Goal: Find specific page/section: Find specific page/section

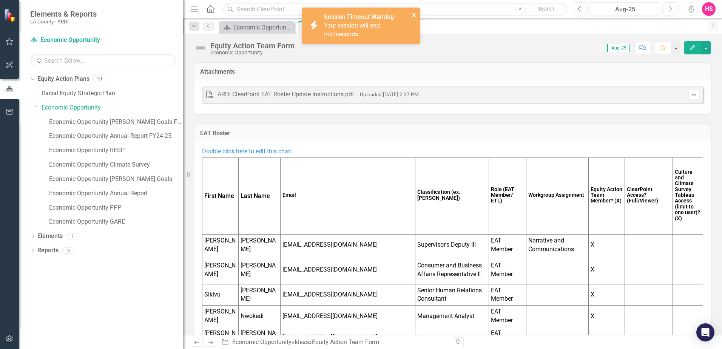
click at [413, 12] on icon "close" at bounding box center [413, 15] width 5 height 6
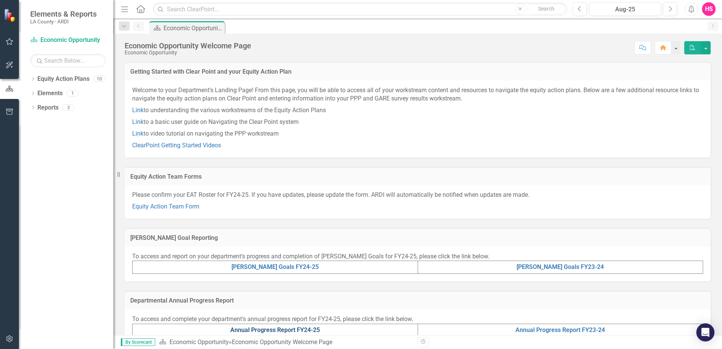
click at [256, 327] on link "Annual Progress Report FY24-25" at bounding box center [274, 329] width 89 height 7
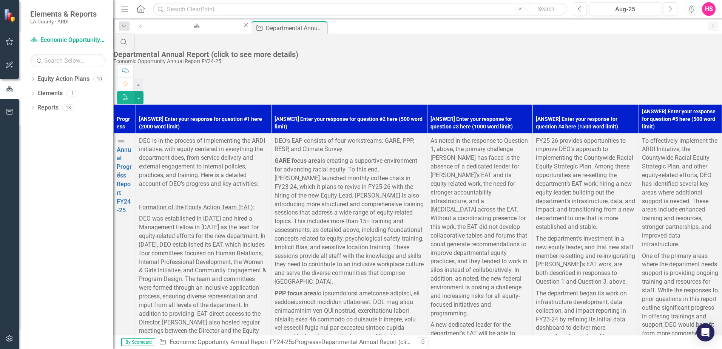
click at [173, 31] on div "Equity Action Plan Economic Opportunity Welcome Page Close" at bounding box center [199, 25] width 102 height 9
click at [174, 29] on div "Economic Opportunity Welcome Page" at bounding box center [195, 32] width 80 height 9
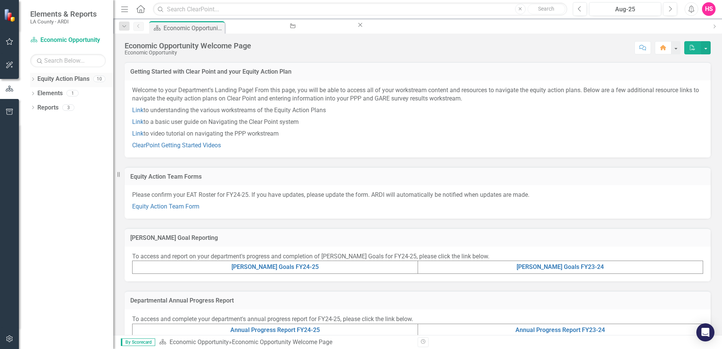
click at [99, 80] on div "10" at bounding box center [99, 79] width 12 height 6
click at [32, 78] on icon "Dropdown" at bounding box center [32, 80] width 5 height 4
click at [47, 95] on link "Racial Equity Strategic Plan" at bounding box center [71, 93] width 83 height 9
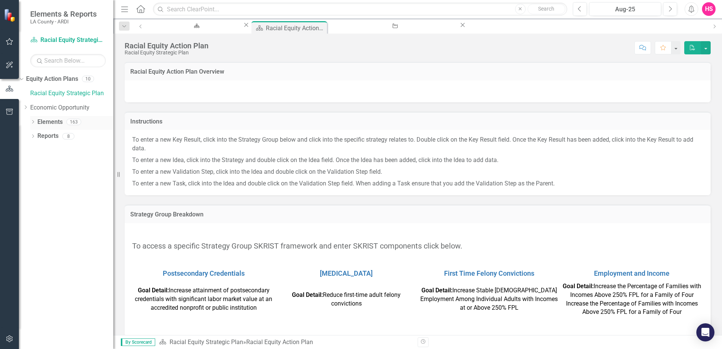
click at [46, 123] on link "Elements" at bounding box center [49, 122] width 25 height 9
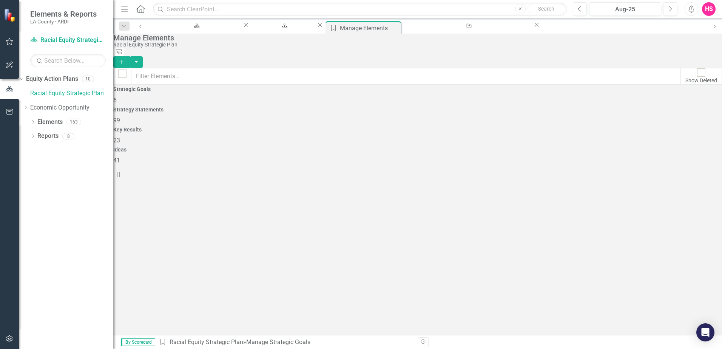
click at [203, 31] on div "Equity Action Plan Economic Opportunity Welcome Page Close" at bounding box center [199, 25] width 102 height 9
click at [203, 28] on div "Economic Opportunity Welcome Page" at bounding box center [195, 32] width 80 height 9
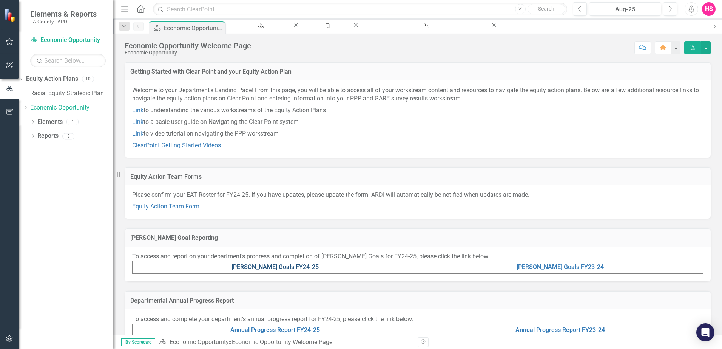
click at [279, 265] on link "[PERSON_NAME] Goals FY24-25" at bounding box center [274, 266] width 87 height 7
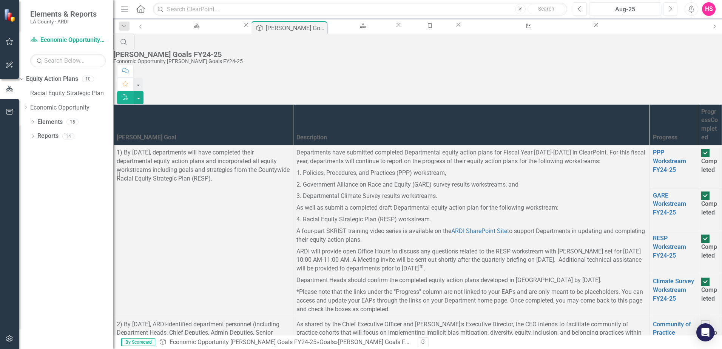
scroll to position [226, 0]
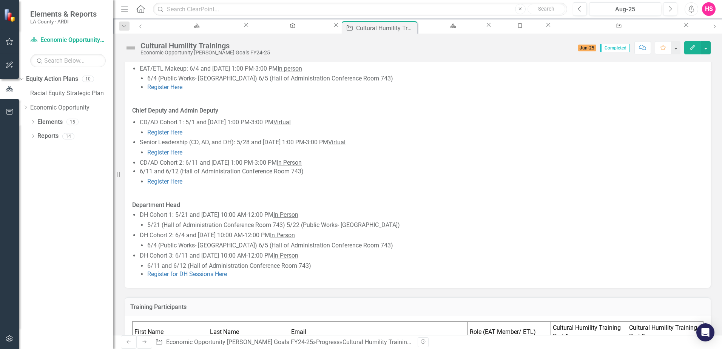
scroll to position [288, 0]
